Goal: Transaction & Acquisition: Purchase product/service

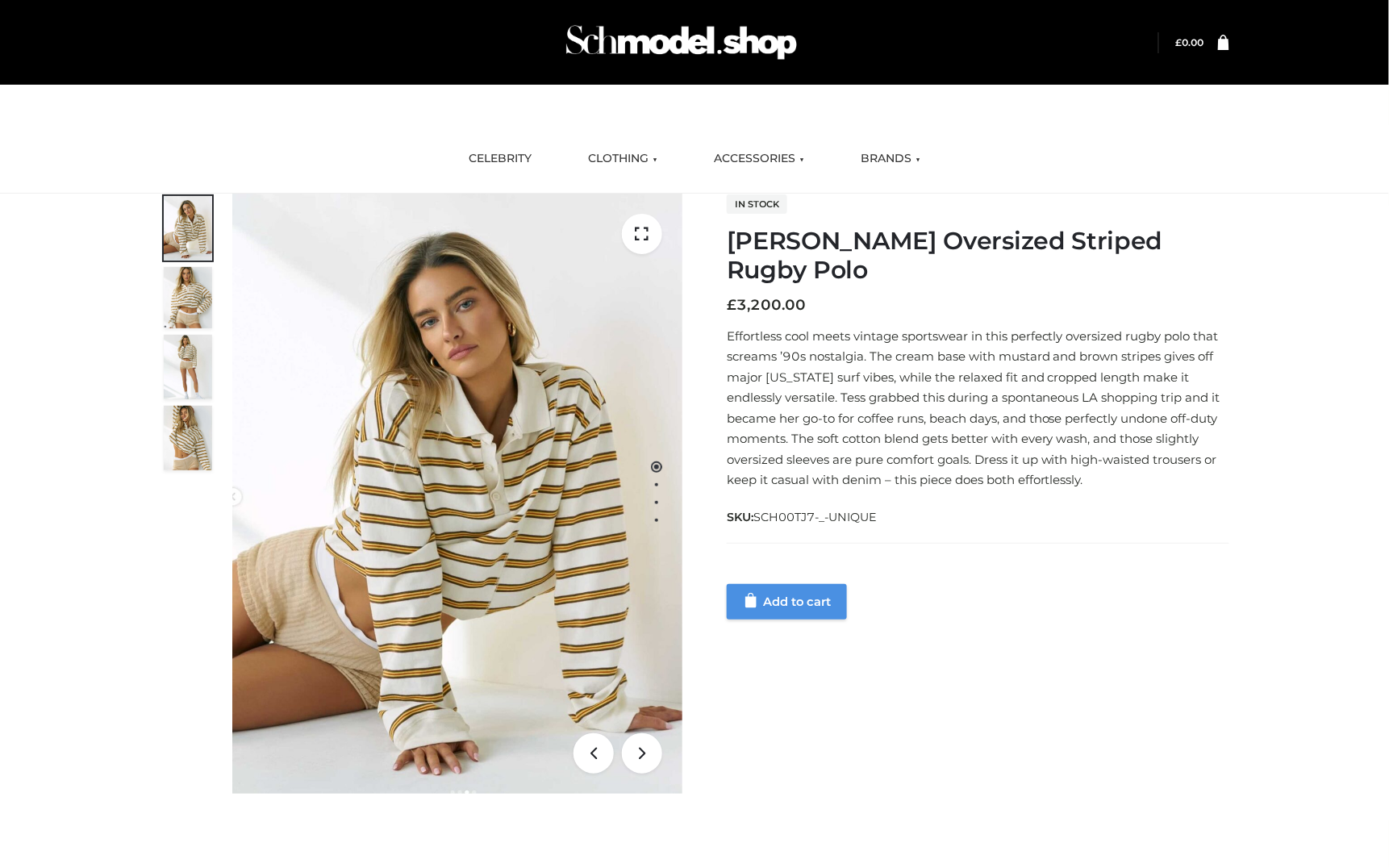
click at [800, 585] on link "Add to cart" at bounding box center [787, 602] width 120 height 36
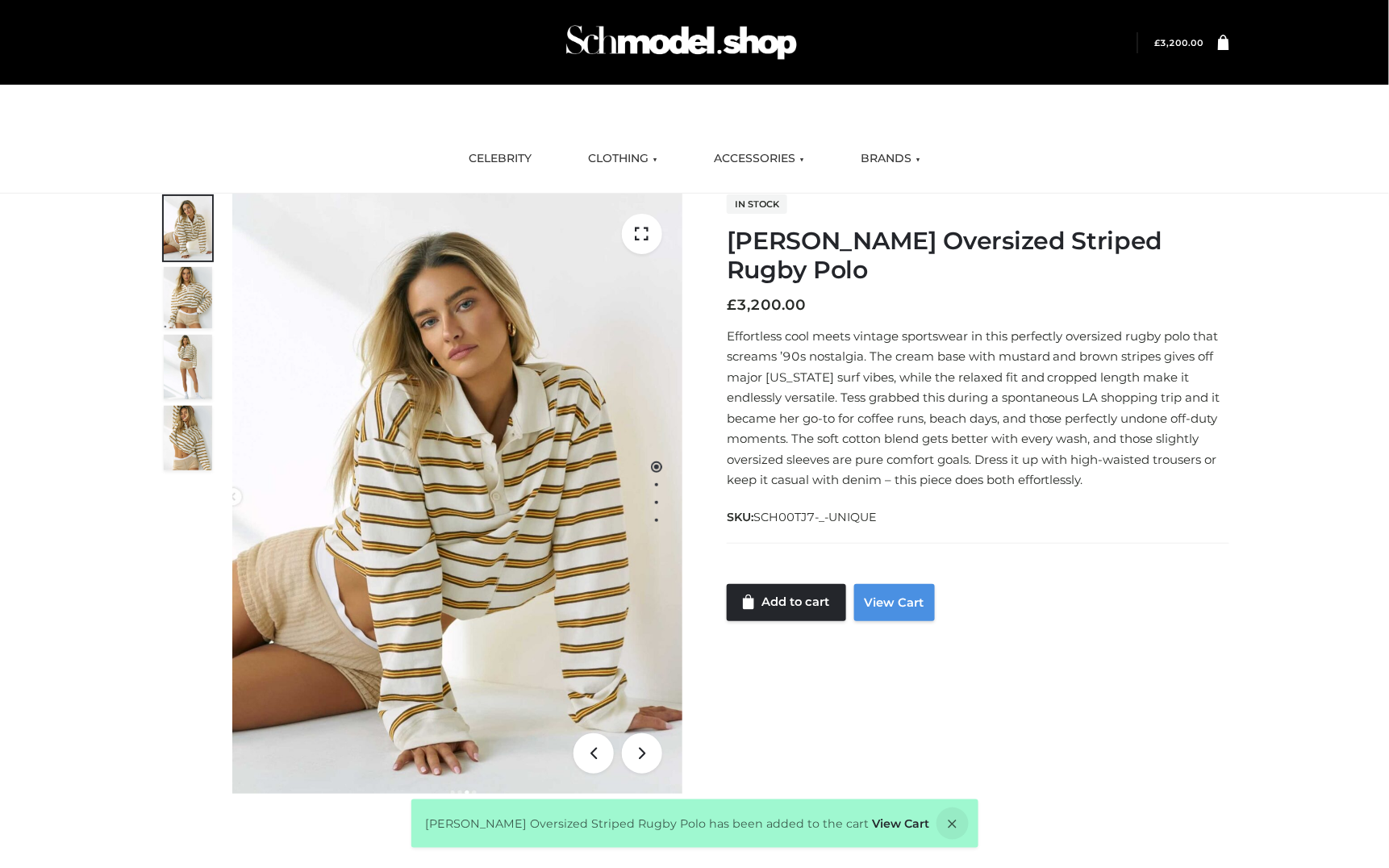
click at [911, 585] on link "View Cart" at bounding box center [895, 603] width 81 height 38
click at [1327, 220] on div "Stussy Oversized Striped Rugby Polo FFP , TOPS £3200 1 / 4 In stock Stussy Over…" at bounding box center [694, 514] width 1389 height 640
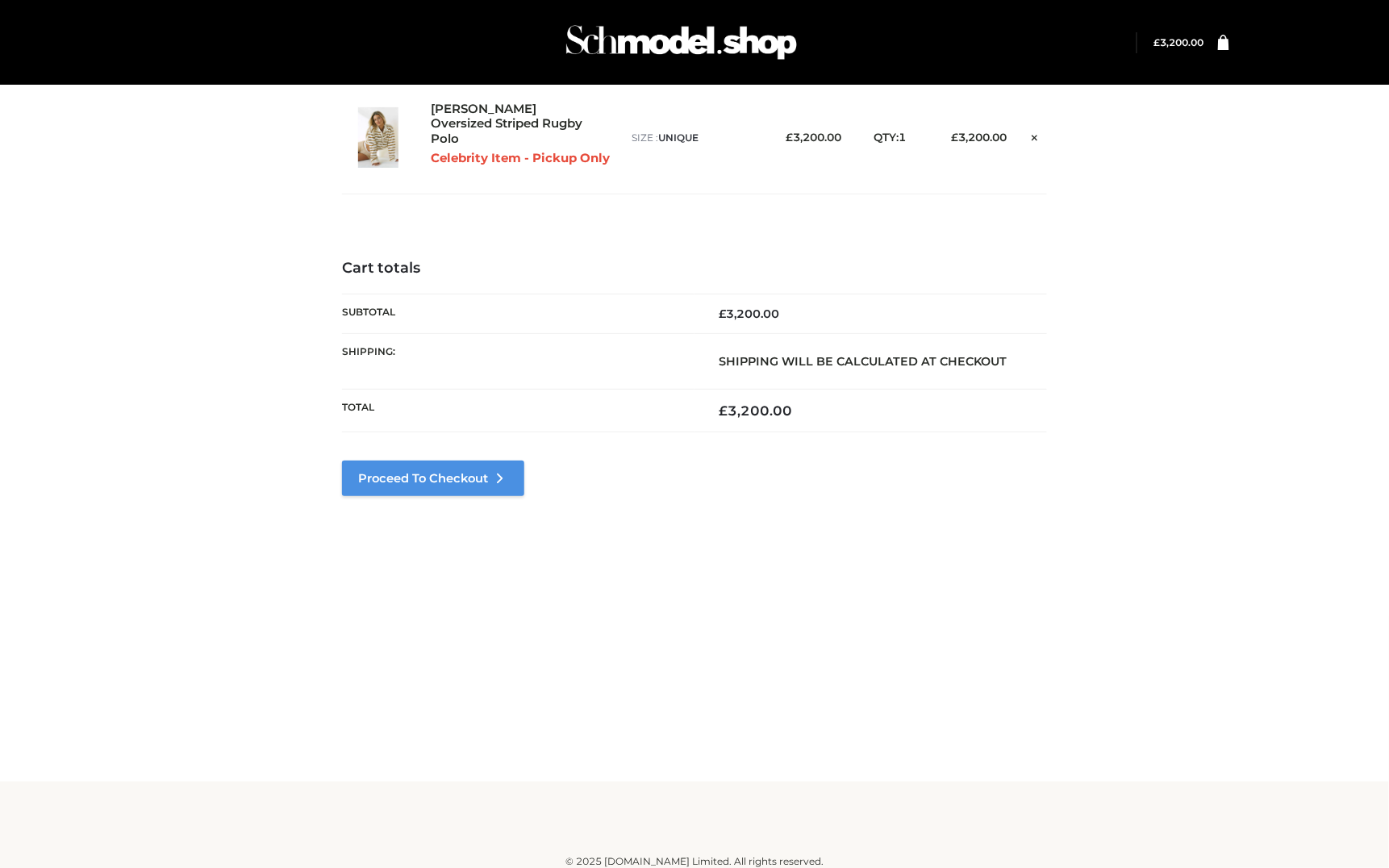
click at [460, 471] on link "Proceed to Checkout" at bounding box center [433, 478] width 183 height 36
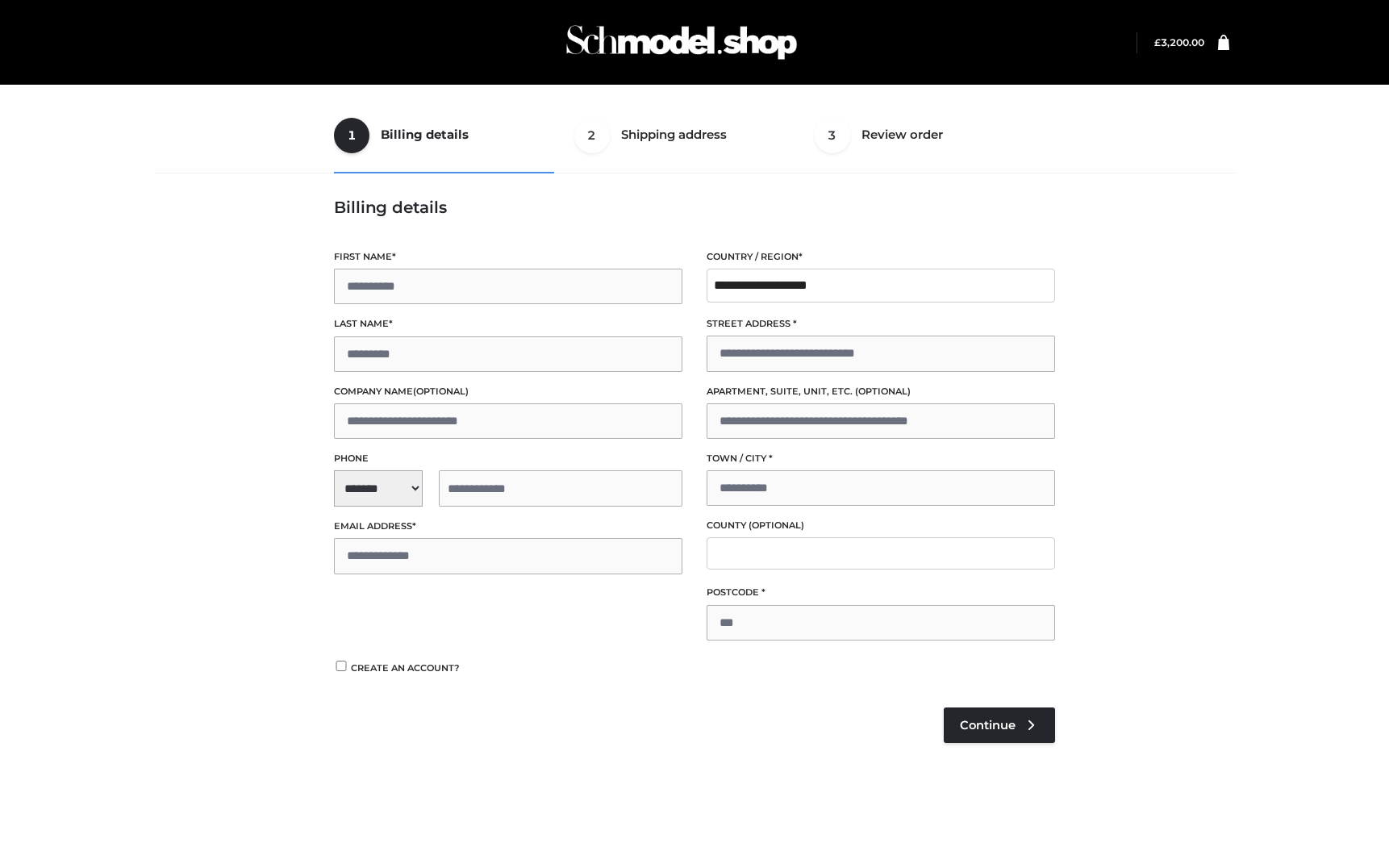
click at [684, 162] on ul "1 Billing details Billing 2 Shipping address Shipping 3 Review order Order" at bounding box center [694, 135] width 721 height 76
click at [944, 158] on ul "1 Billing details Billing 2 Shipping address Shipping 3 Review order Order" at bounding box center [694, 135] width 721 height 76
click at [1004, 709] on link "Continue" at bounding box center [1000, 725] width 112 height 36
click at [1005, 707] on p "TEST MODE ENABLED. In test mode, you can use the card number [CREDIT_CARD_NUMBE…" at bounding box center [694, 718] width 721 height 41
click at [683, 143] on ul "1 Billing details Billing 2 Shipping address Shipping 3 Review order Order" at bounding box center [694, 135] width 721 height 76
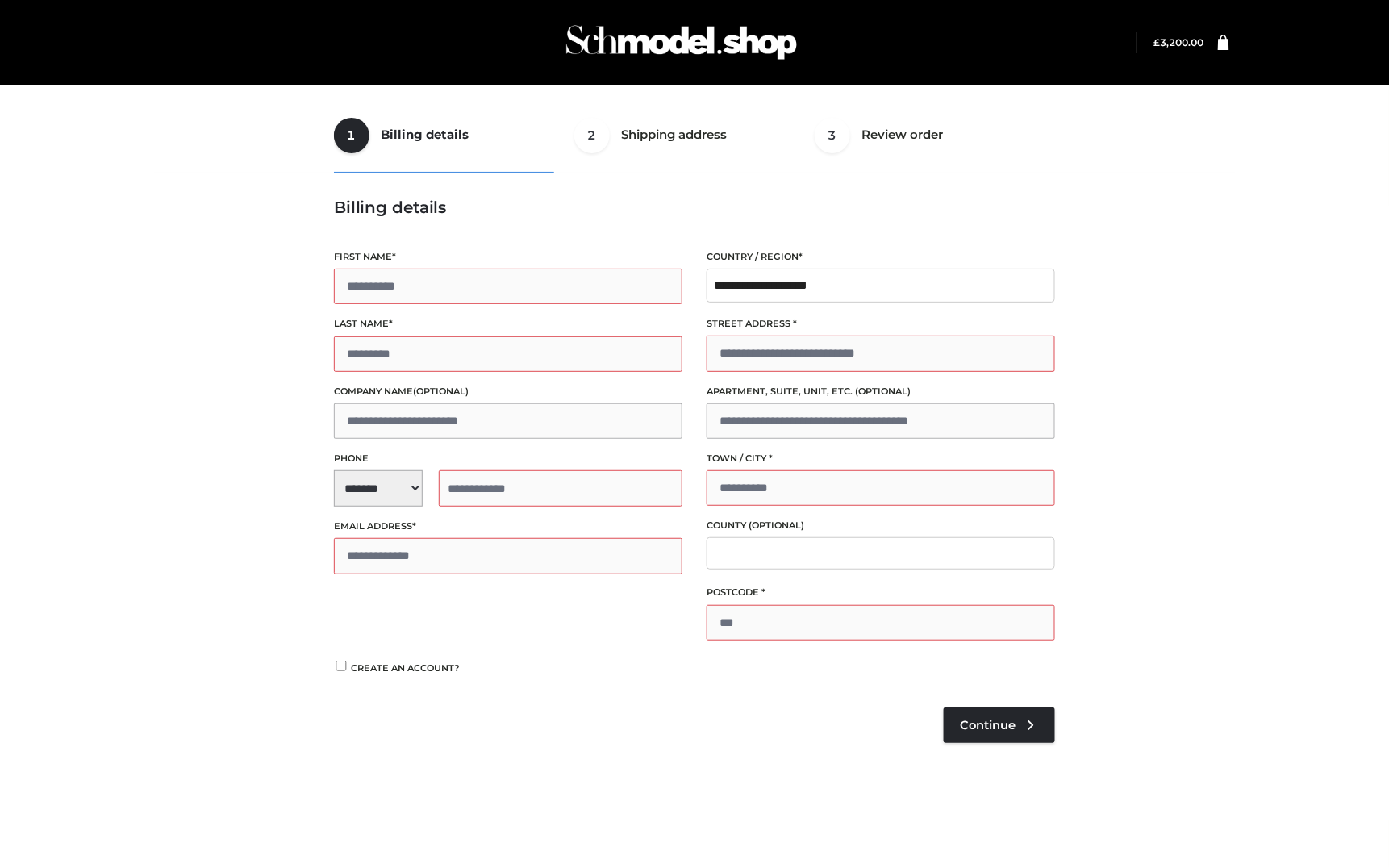
click at [683, 132] on ul "1 Billing details Billing 2 Shipping address Shipping 3 Review order Order" at bounding box center [694, 135] width 721 height 76
